Goal: Task Accomplishment & Management: Complete application form

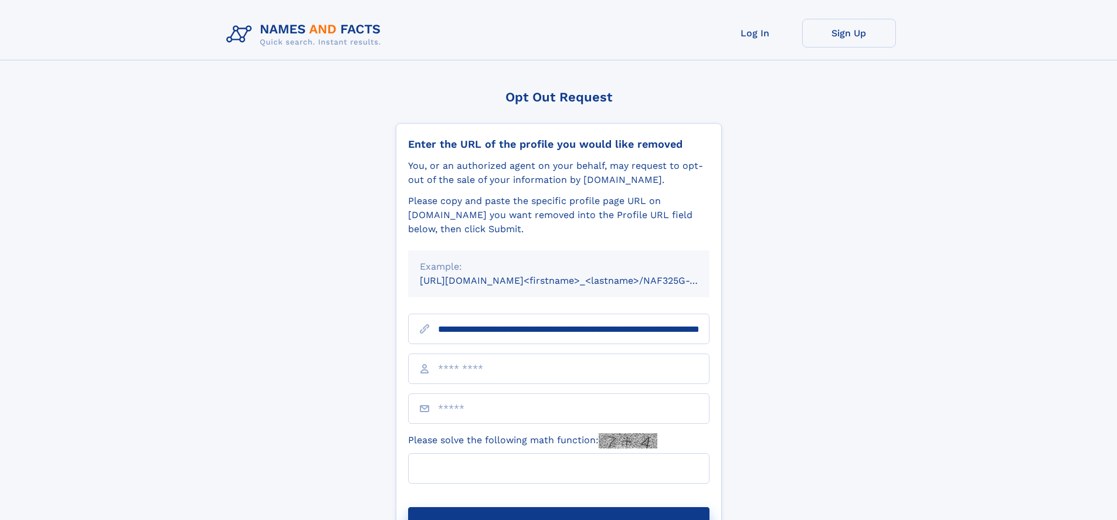
scroll to position [0, 118]
type input "**********"
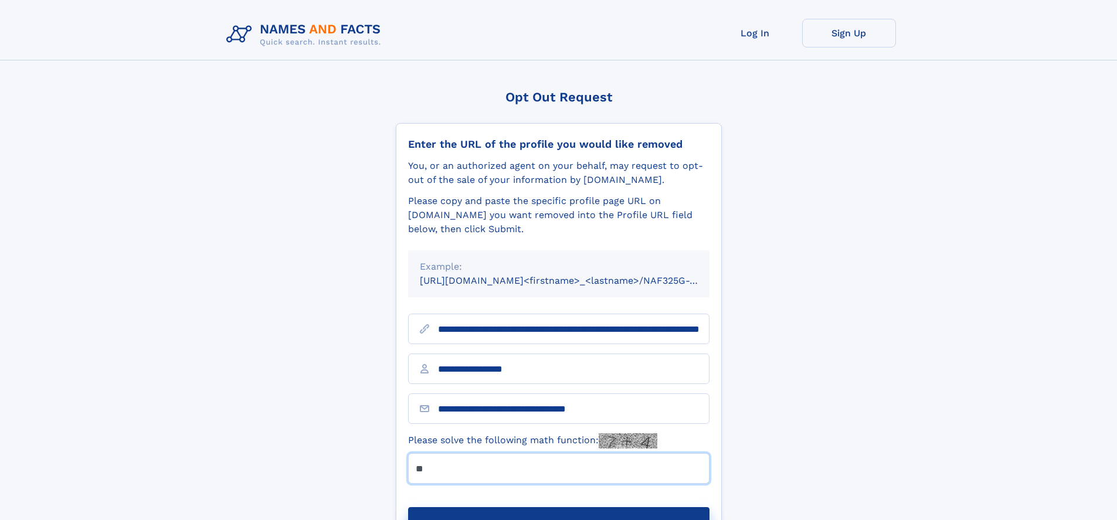
type input "**"
click at [558, 507] on button "Submit Opt Out Request" at bounding box center [558, 526] width 301 height 38
